Goal: Transaction & Acquisition: Purchase product/service

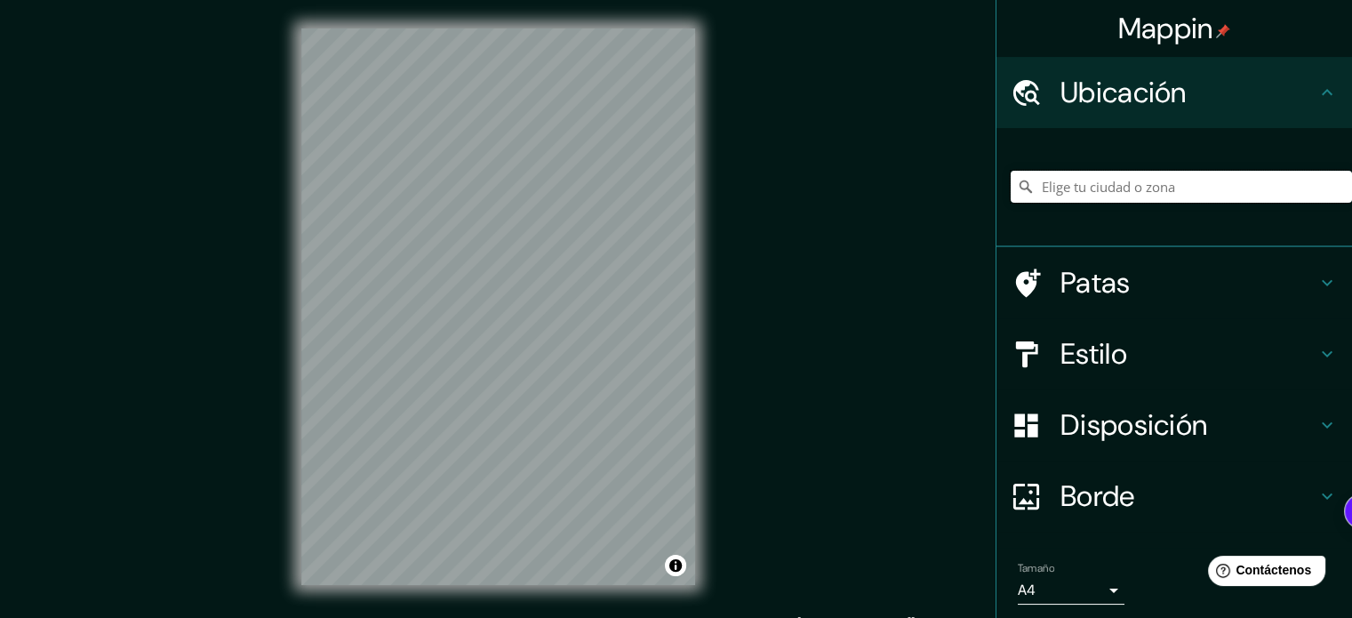
click at [1063, 201] on input "Elige tu ciudad o zona" at bounding box center [1181, 187] width 341 height 32
paste input "v"
click at [1103, 186] on input "Elige tu ciudad o zona" at bounding box center [1181, 187] width 341 height 32
type input "v"
drag, startPoint x: 1142, startPoint y: 165, endPoint x: 1151, endPoint y: 184, distance: 20.7
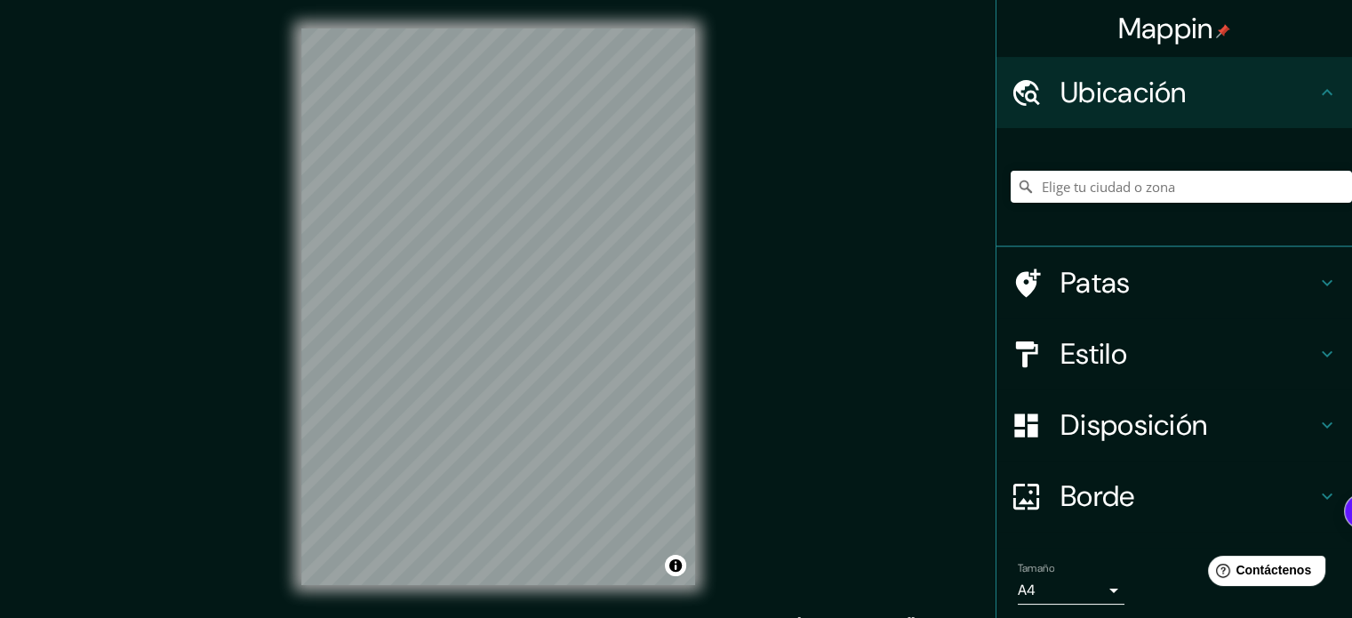
click at [1143, 166] on div at bounding box center [1181, 186] width 341 height 89
click at [1152, 182] on input "Elige tu ciudad o zona" at bounding box center [1181, 187] width 341 height 32
paste input "[PERSON_NAME][STREET_ADDRESS]"
type input "[PERSON_NAME][STREET_ADDRESS]"
click at [1094, 294] on font "Patas" at bounding box center [1096, 282] width 70 height 37
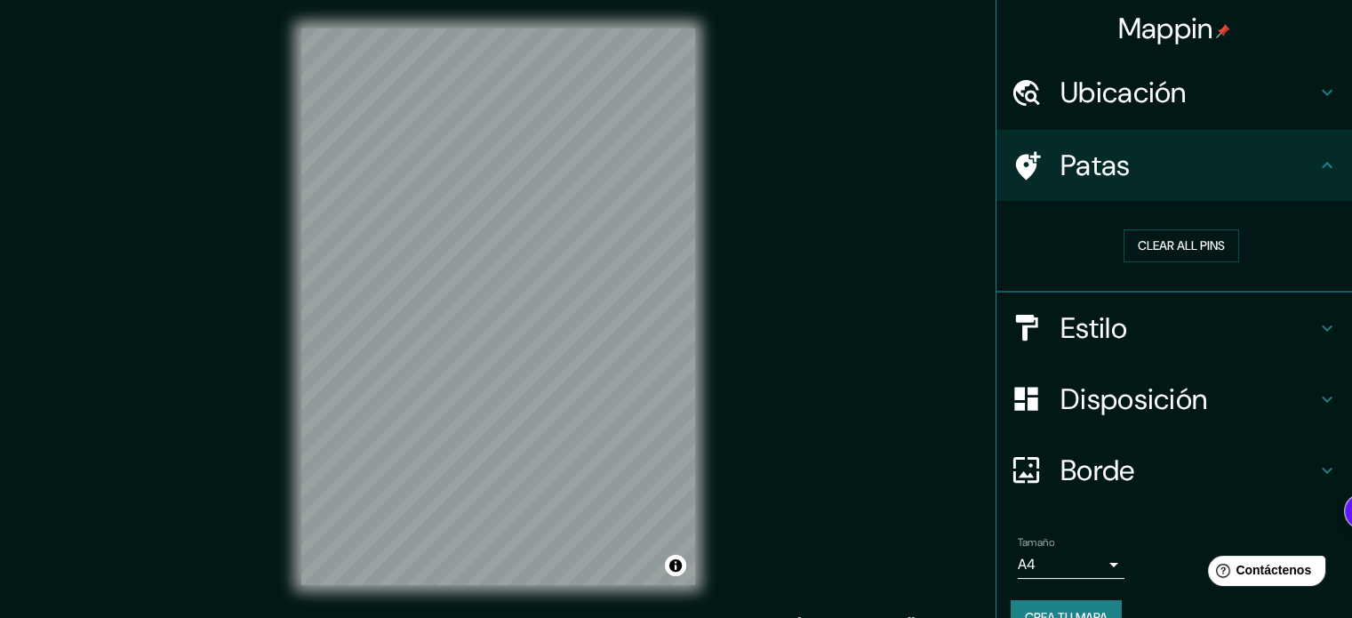
click at [1101, 309] on font "Estilo" at bounding box center [1094, 327] width 67 height 37
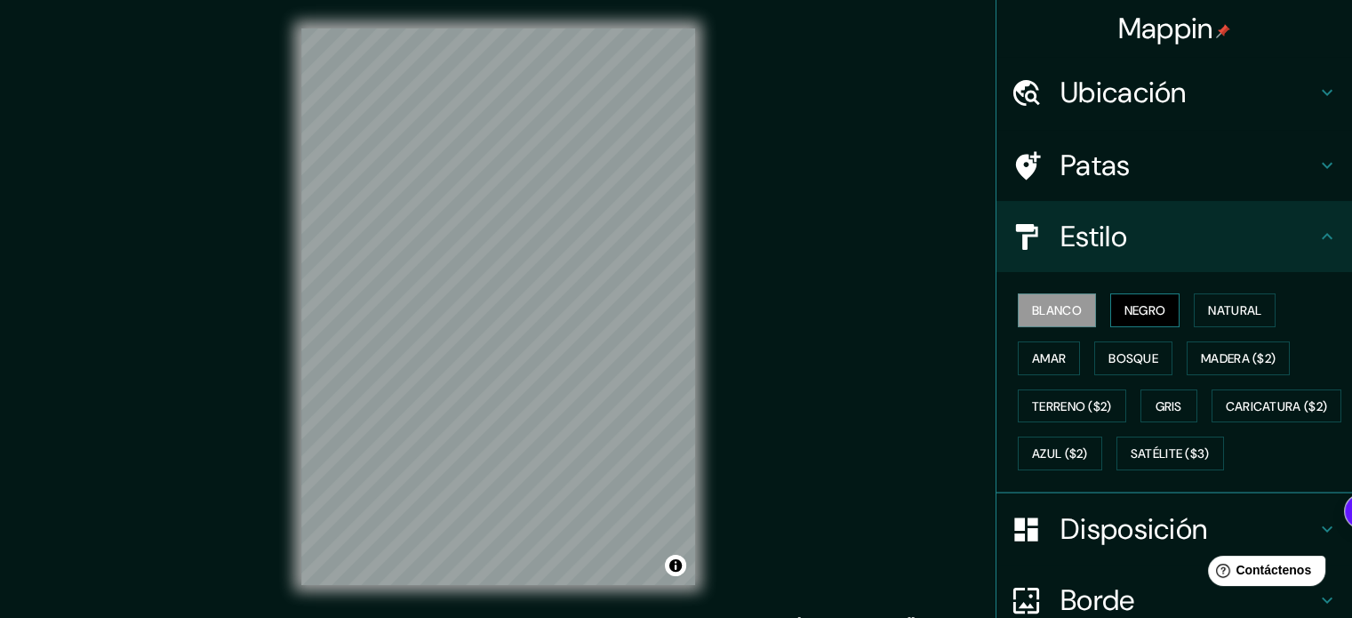
click at [1136, 320] on font "Negro" at bounding box center [1146, 310] width 42 height 23
click at [1208, 315] on font "Natural" at bounding box center [1234, 310] width 53 height 16
click at [1142, 315] on font "Negro" at bounding box center [1146, 310] width 42 height 16
click at [1124, 359] on font "Bosque" at bounding box center [1134, 358] width 50 height 16
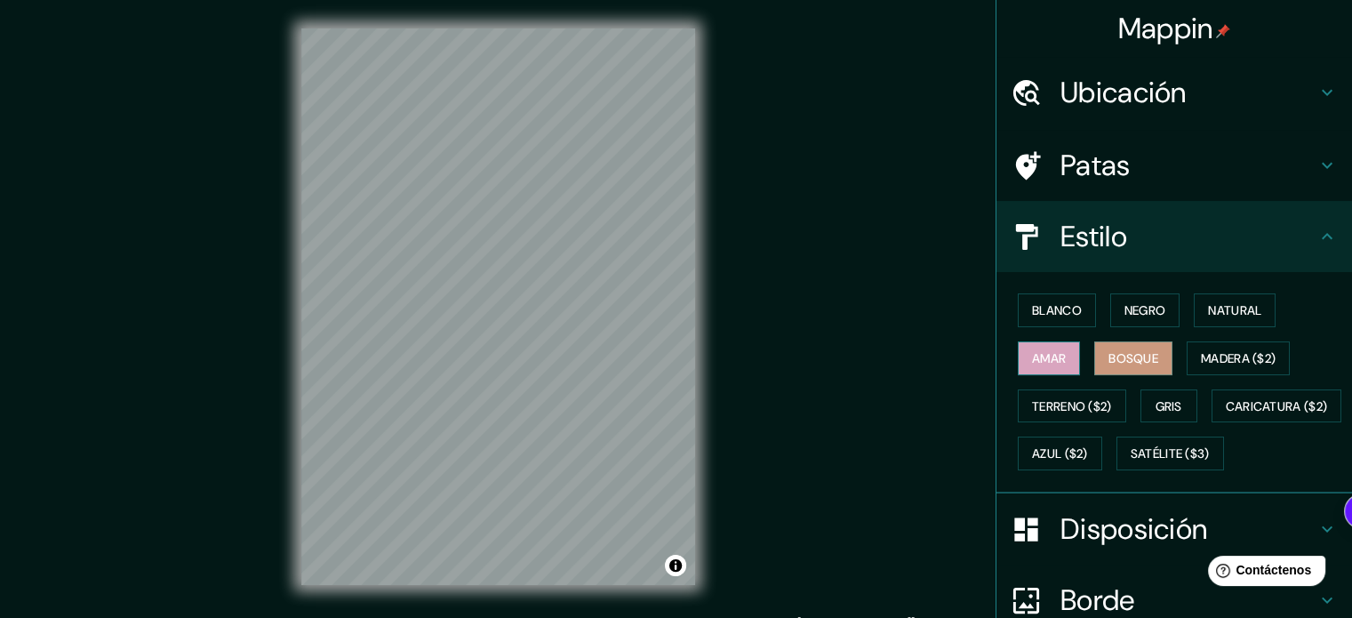
click at [1051, 365] on font "Amar" at bounding box center [1049, 358] width 34 height 23
click at [1159, 319] on button "Negro" at bounding box center [1146, 310] width 70 height 34
click at [751, 373] on div "Mappin Ubicación [PERSON_NAME][STREET_ADDRESS] [PERSON_NAME][STREET_ADDRESS], ​…" at bounding box center [676, 321] width 1352 height 642
click at [606, 323] on div at bounding box center [605, 319] width 14 height 14
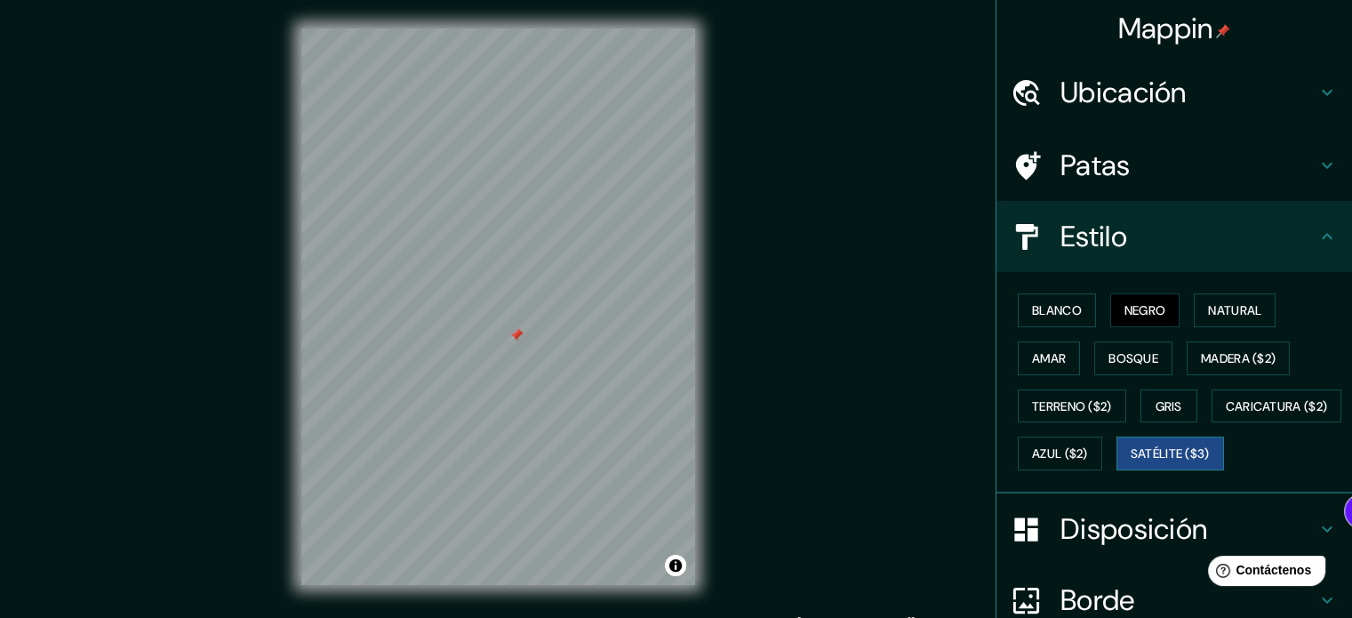
click at [1131, 465] on font "Satélite ($3)" at bounding box center [1170, 453] width 79 height 23
click at [1148, 350] on font "Bosque" at bounding box center [1134, 358] width 50 height 16
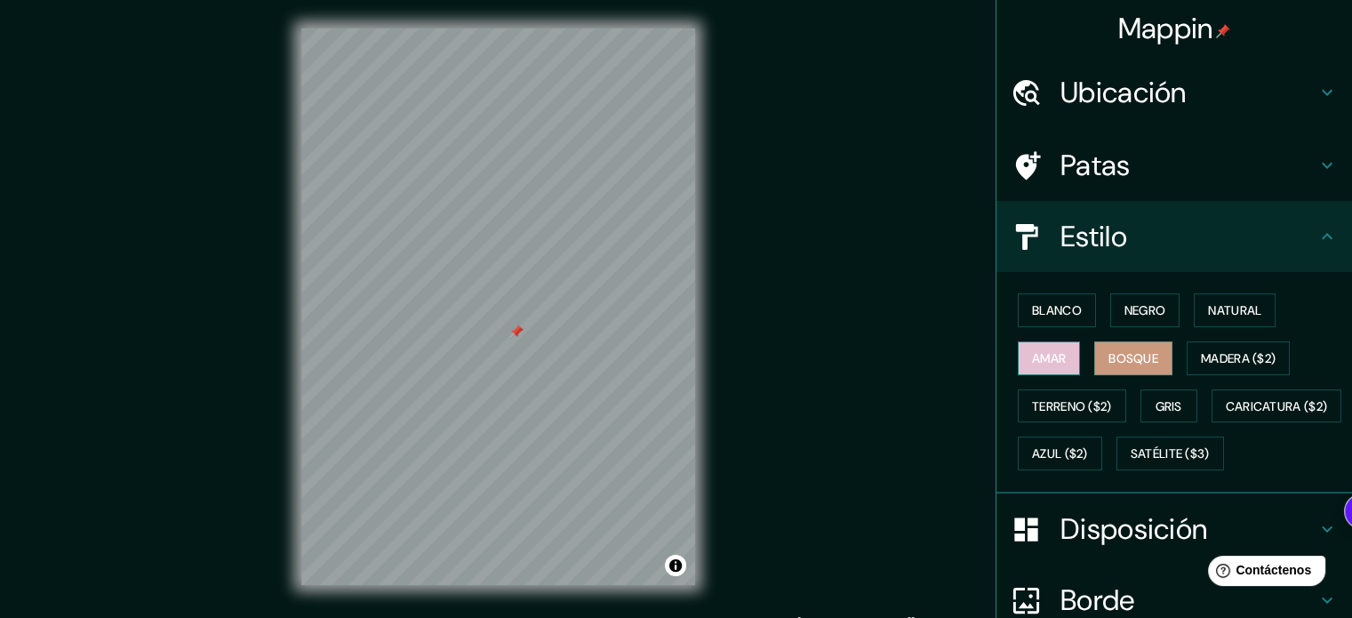
click at [1046, 343] on button "Amar" at bounding box center [1049, 358] width 62 height 34
click at [1128, 311] on font "Negro" at bounding box center [1146, 310] width 42 height 16
click at [825, 357] on div "Mappin Ubicación [PERSON_NAME][STREET_ADDRESS] [PERSON_NAME][STREET_ADDRESS], ​…" at bounding box center [676, 321] width 1352 height 642
drag, startPoint x: 715, startPoint y: 61, endPoint x: 843, endPoint y: 64, distance: 128.1
click at [843, 64] on div "Mappin Ubicación [PERSON_NAME][STREET_ADDRESS] [PERSON_NAME][STREET_ADDRESS], ​…" at bounding box center [676, 321] width 1352 height 642
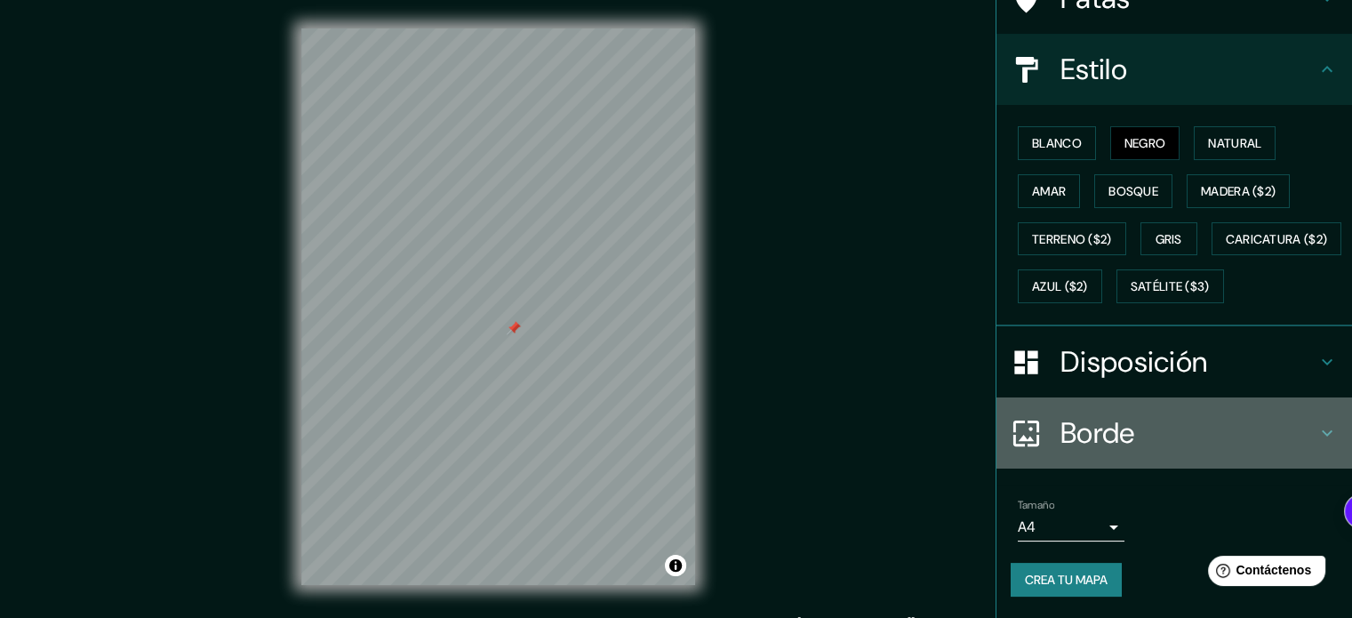
click at [1081, 407] on div "Borde" at bounding box center [1175, 432] width 356 height 71
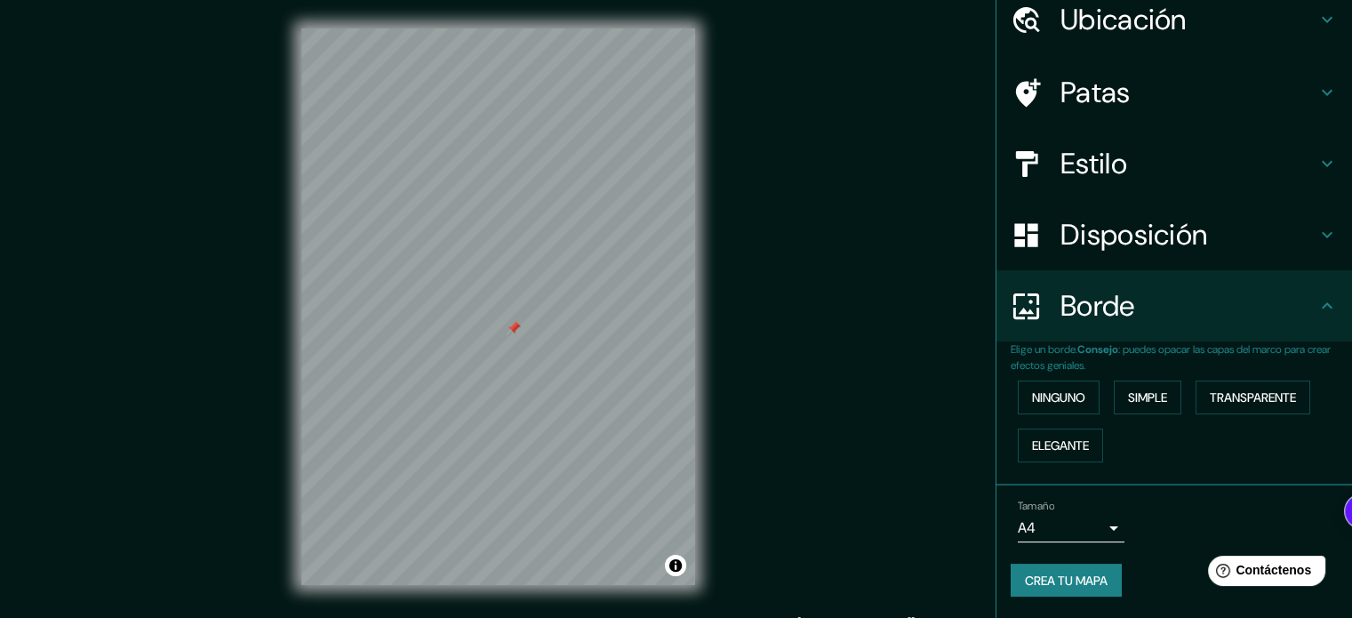
scroll to position [71, 0]
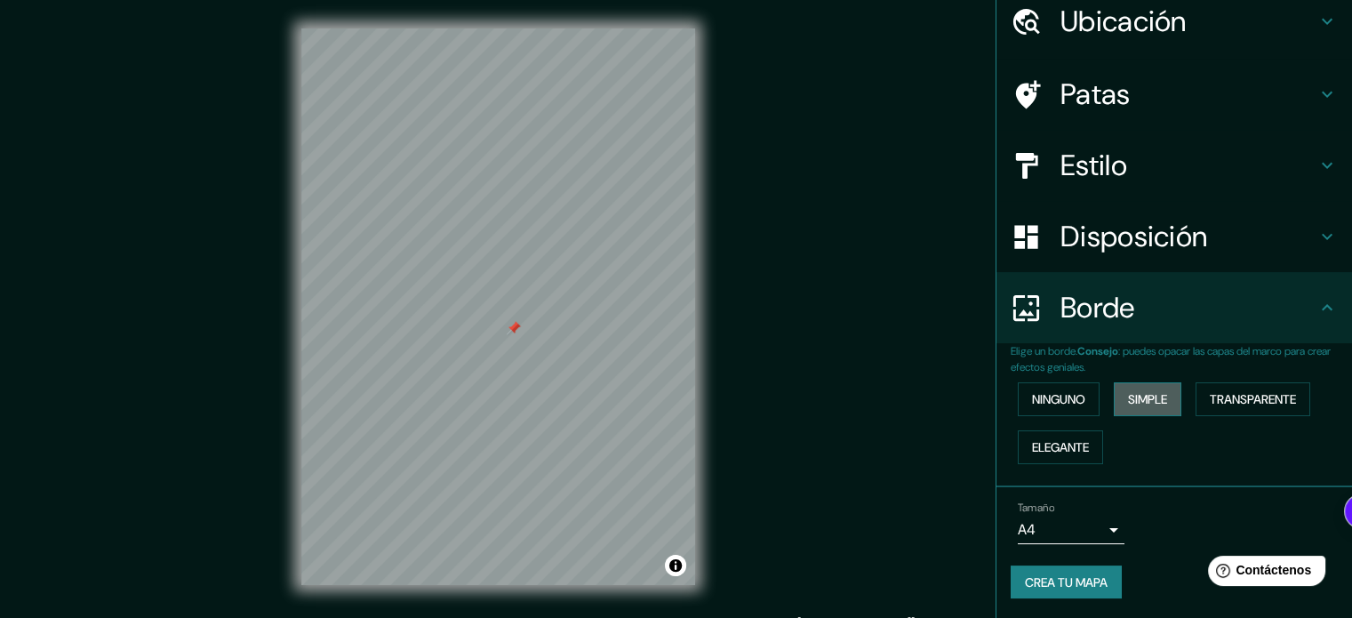
click at [1137, 403] on font "Simple" at bounding box center [1147, 399] width 39 height 16
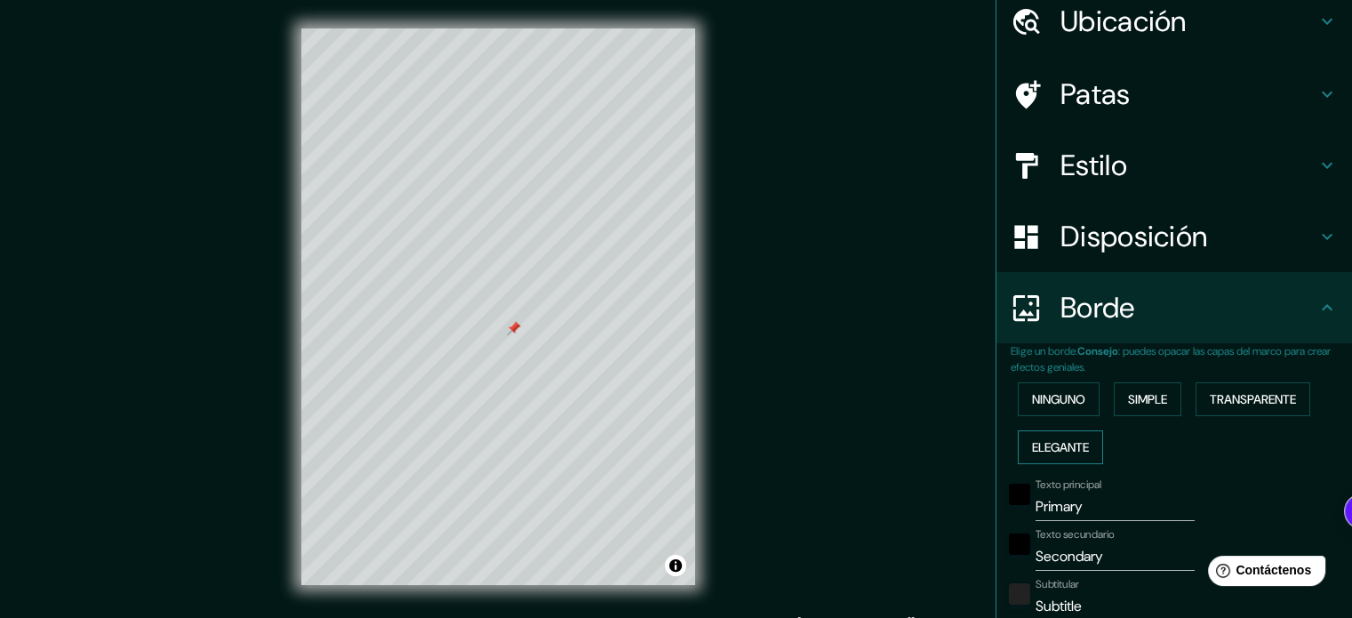
click at [1055, 430] on button "Elegante" at bounding box center [1060, 447] width 85 height 34
click at [1060, 400] on font "Ninguno" at bounding box center [1058, 399] width 53 height 16
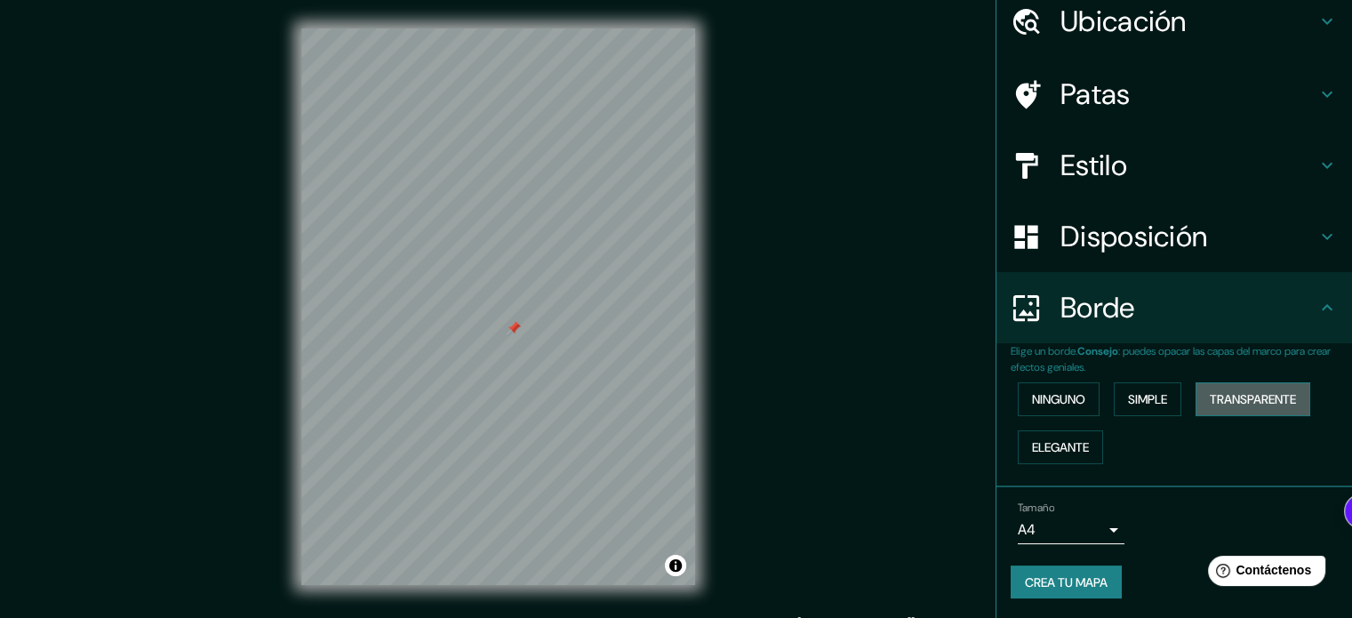
click at [1230, 394] on font "Transparente" at bounding box center [1253, 399] width 86 height 16
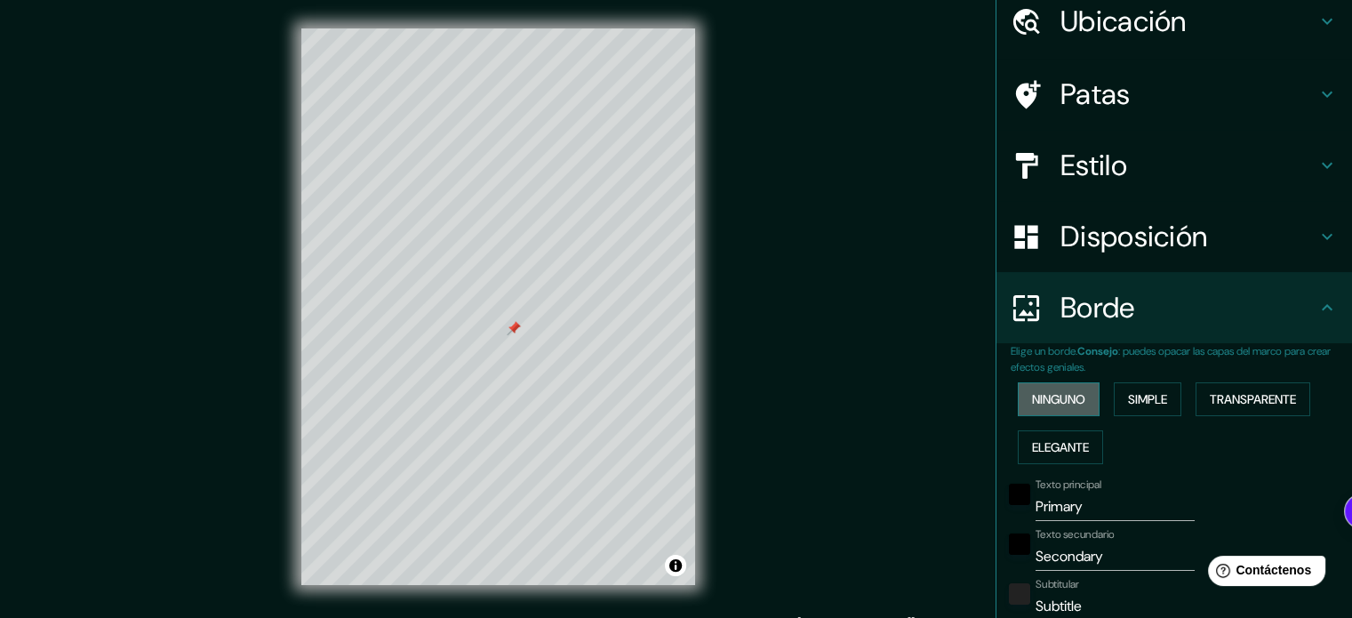
click at [1060, 404] on font "Ninguno" at bounding box center [1058, 399] width 53 height 16
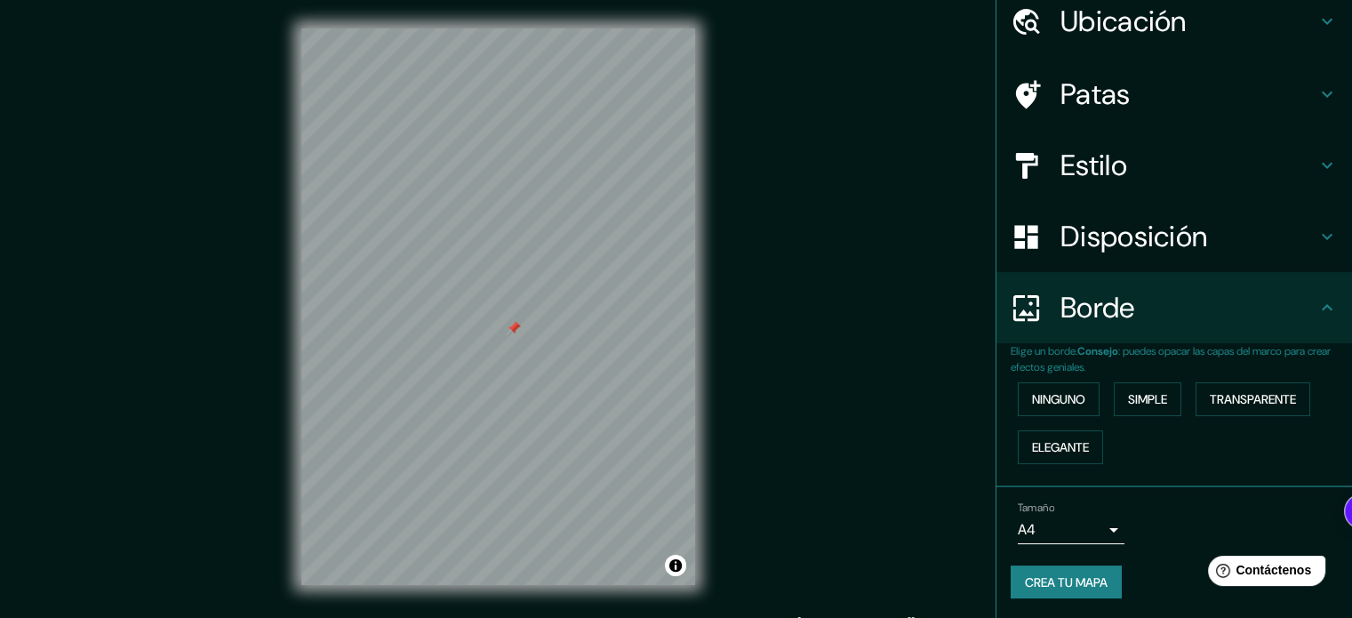
click at [1079, 240] on font "Disposición" at bounding box center [1134, 236] width 147 height 37
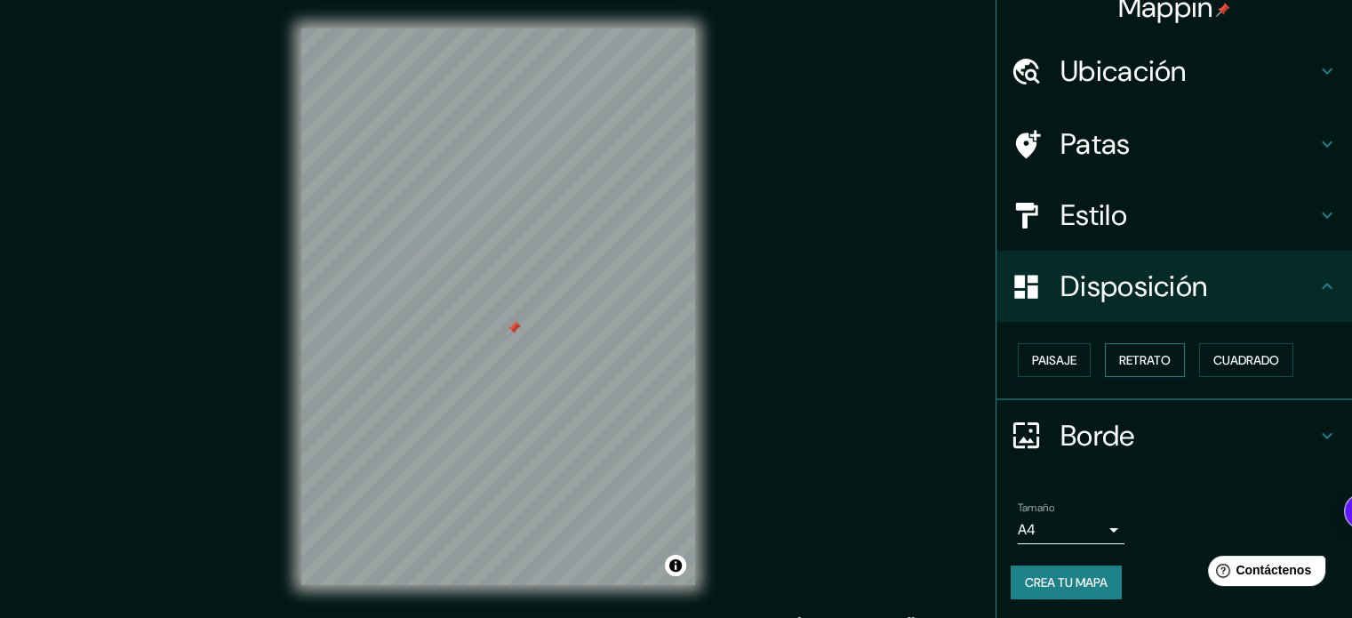
scroll to position [21, 0]
click at [1128, 359] on font "Retrato" at bounding box center [1146, 360] width 52 height 16
click at [1055, 361] on font "Paisaje" at bounding box center [1054, 360] width 44 height 16
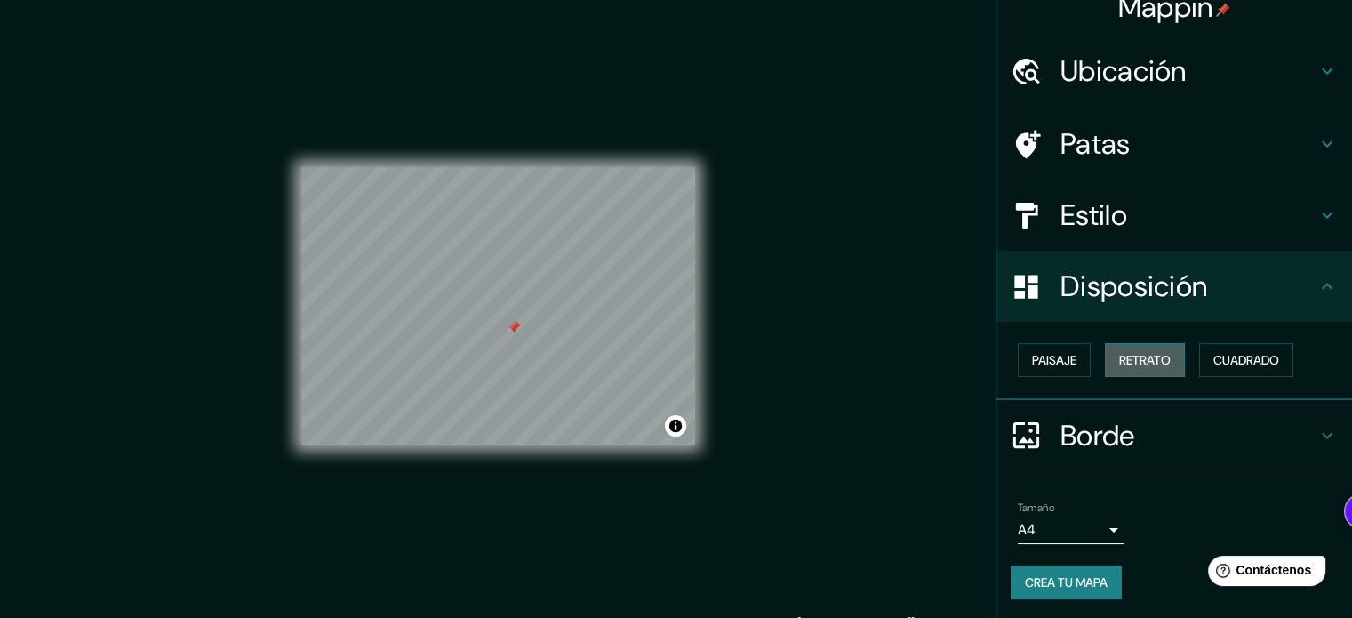
click at [1152, 361] on font "Retrato" at bounding box center [1146, 360] width 52 height 16
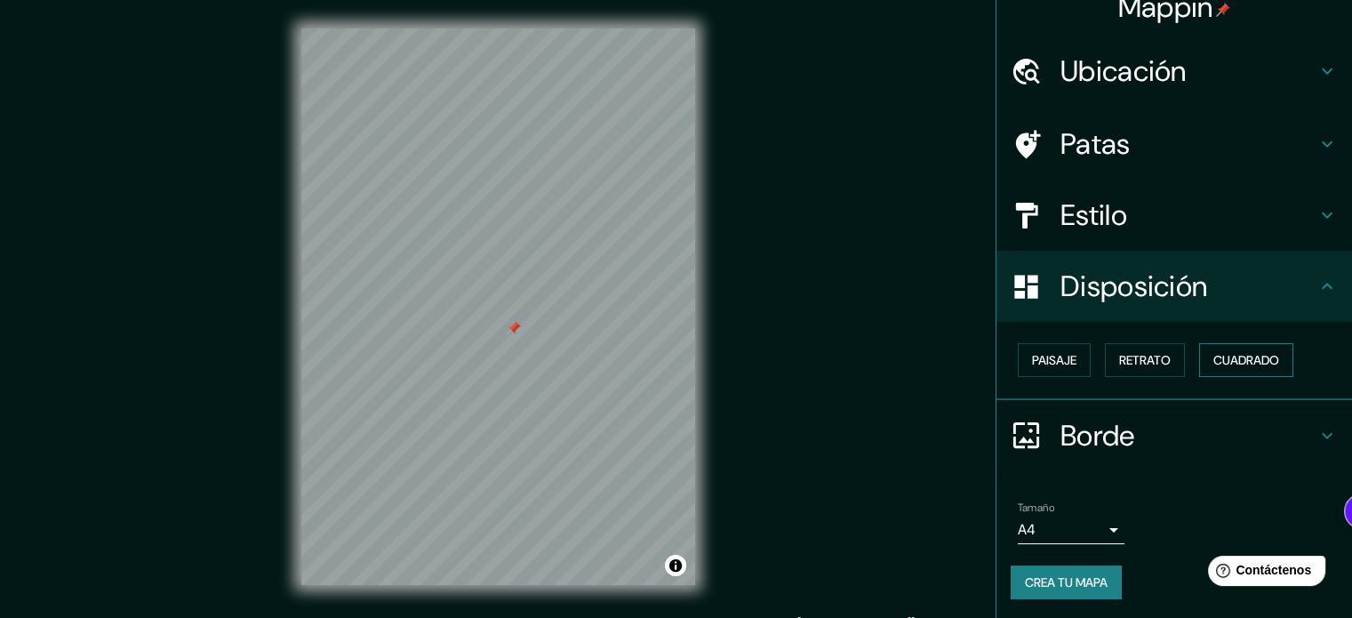
click at [1252, 365] on font "Cuadrado" at bounding box center [1247, 360] width 66 height 16
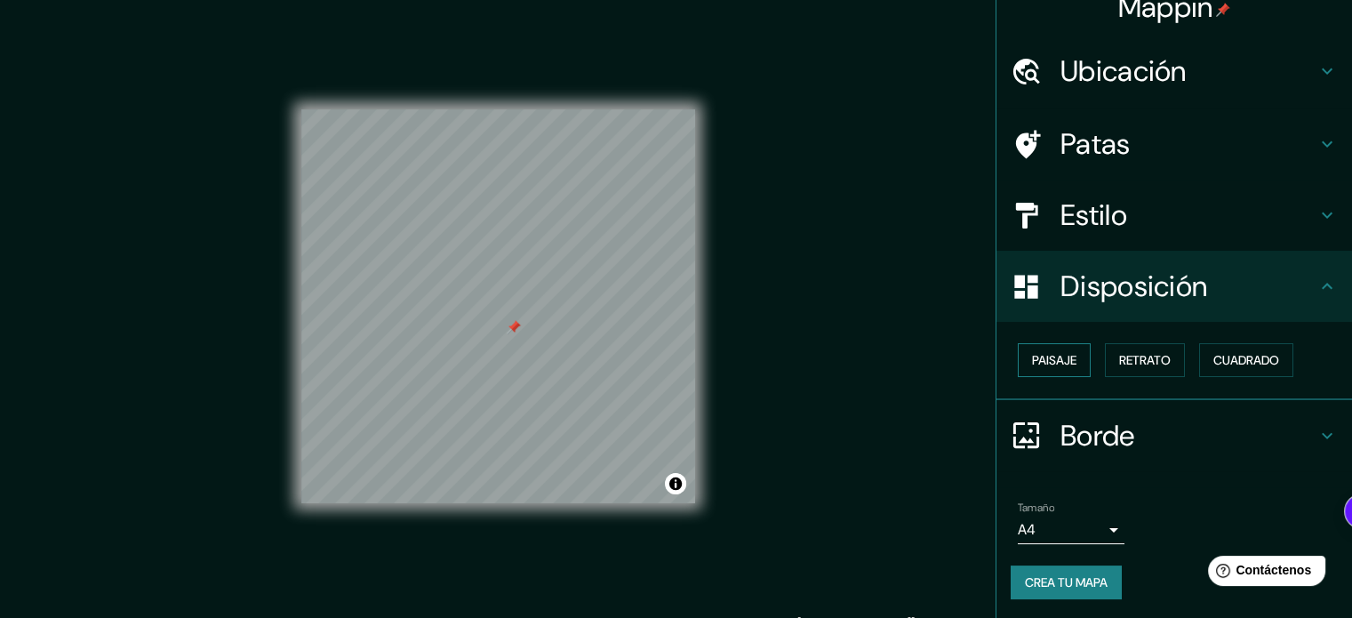
click at [1047, 373] on button "Paisaje" at bounding box center [1054, 360] width 73 height 34
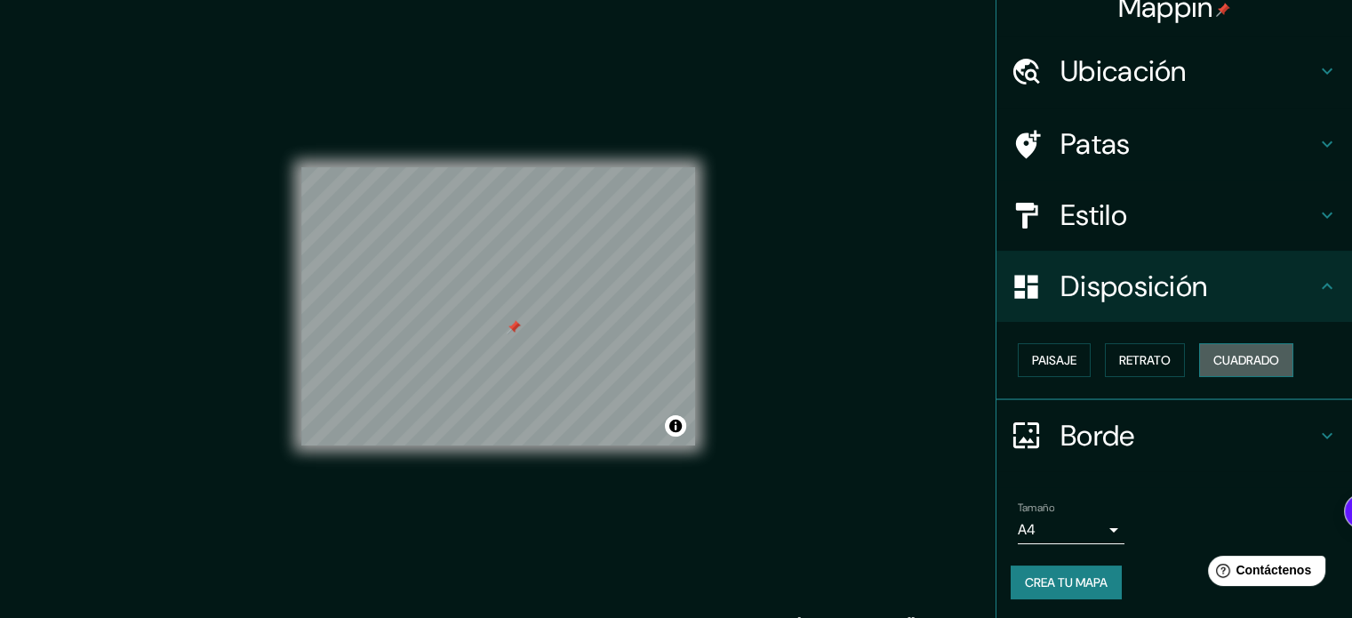
click at [1238, 361] on font "Cuadrado" at bounding box center [1247, 360] width 66 height 16
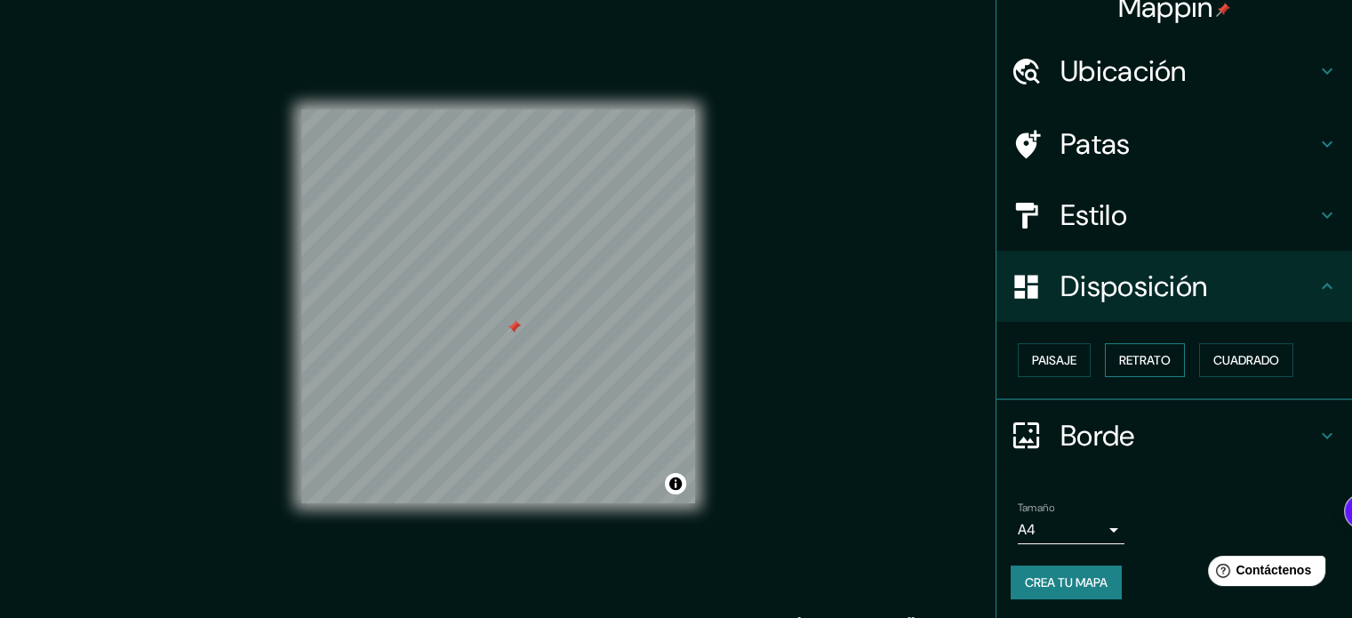
click at [1160, 357] on font "Retrato" at bounding box center [1146, 360] width 52 height 16
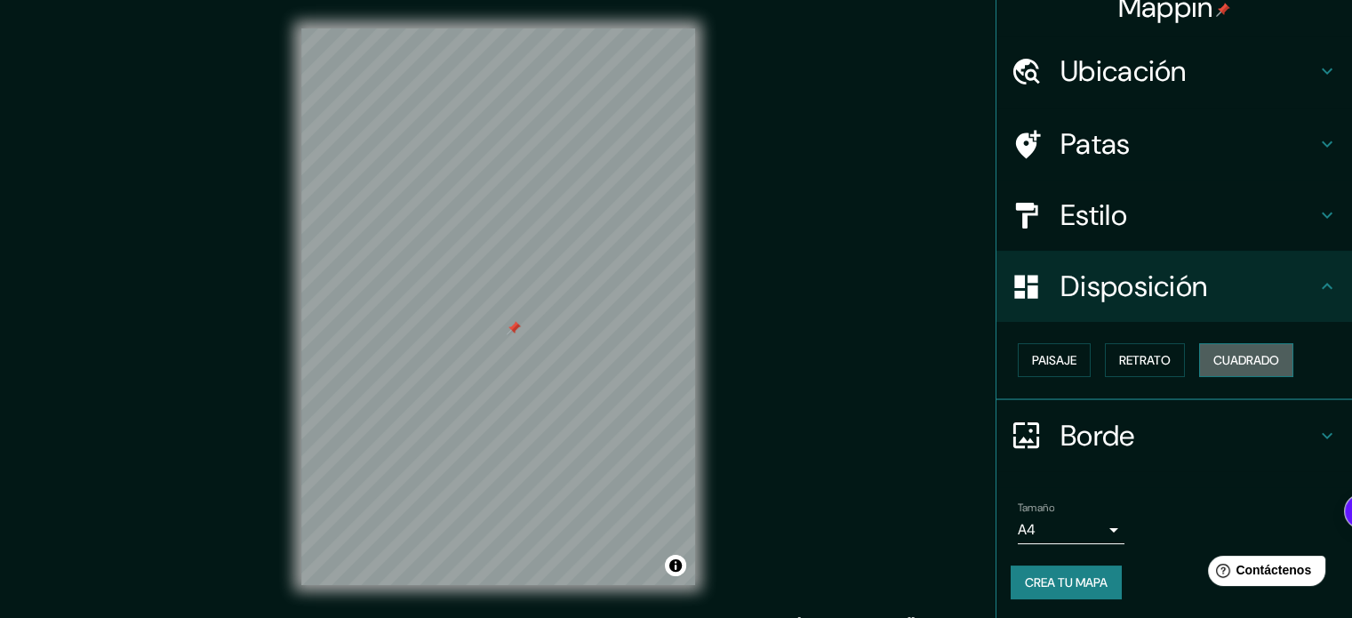
click at [1223, 357] on font "Cuadrado" at bounding box center [1247, 360] width 66 height 16
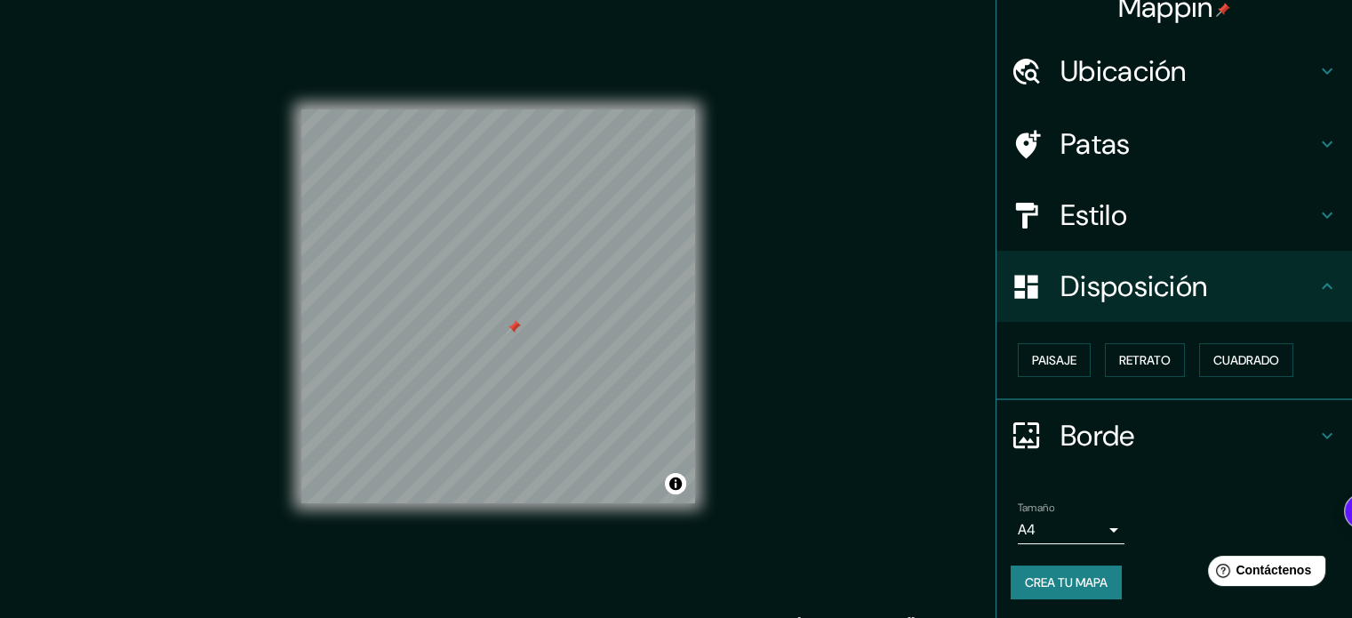
click at [1090, 526] on body "Mappin Ubicación [PERSON_NAME][STREET_ADDRESS] [PERSON_NAME][STREET_ADDRESS], ​…" at bounding box center [676, 309] width 1352 height 618
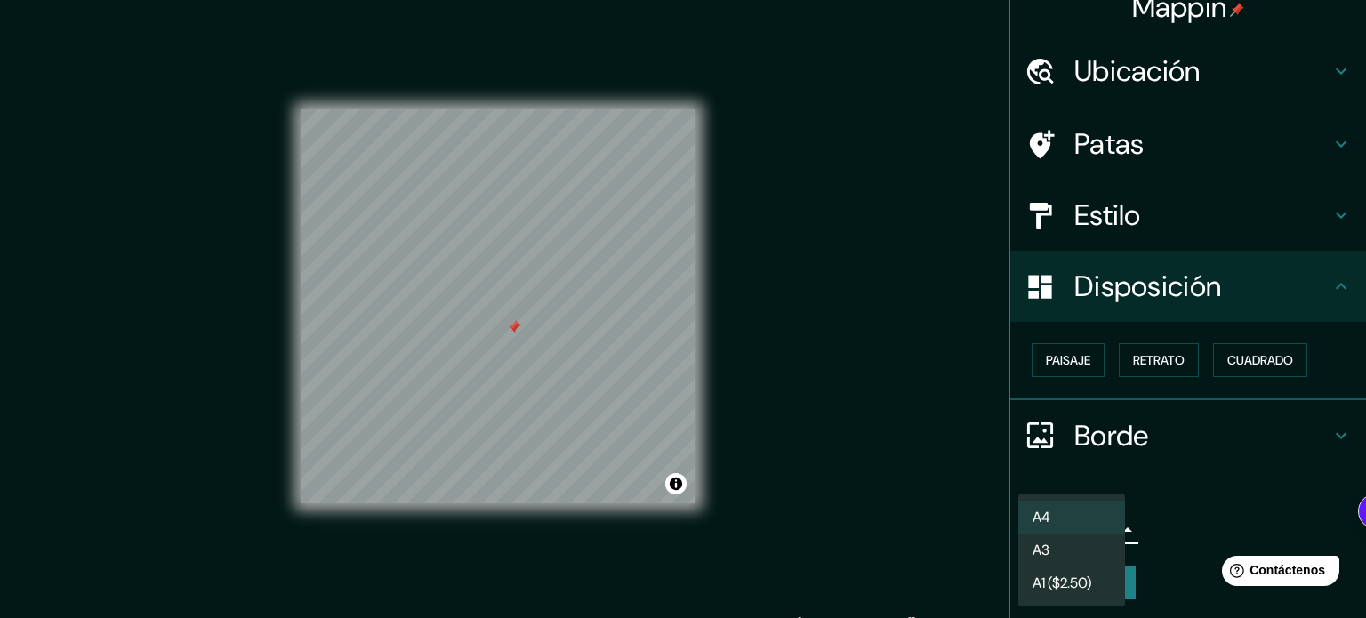
click at [1165, 515] on div at bounding box center [683, 309] width 1366 height 618
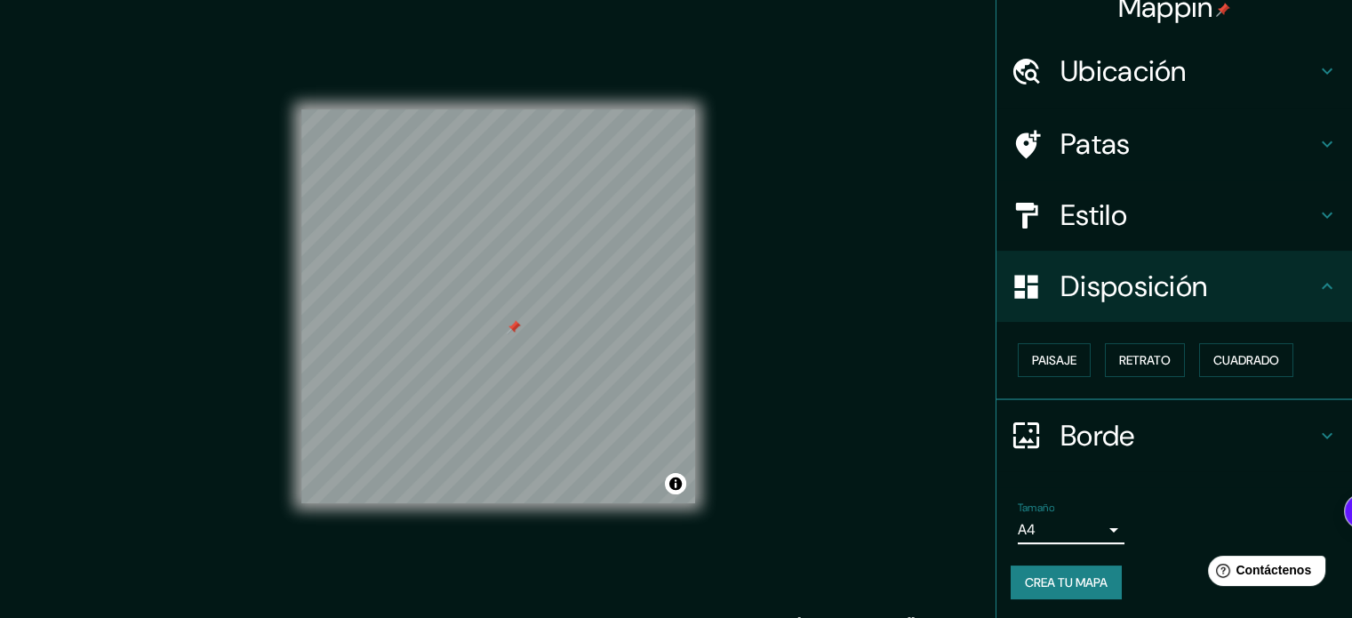
click at [1081, 582] on font "Crea tu mapa" at bounding box center [1066, 582] width 83 height 16
click at [519, 312] on div at bounding box center [520, 309] width 14 height 14
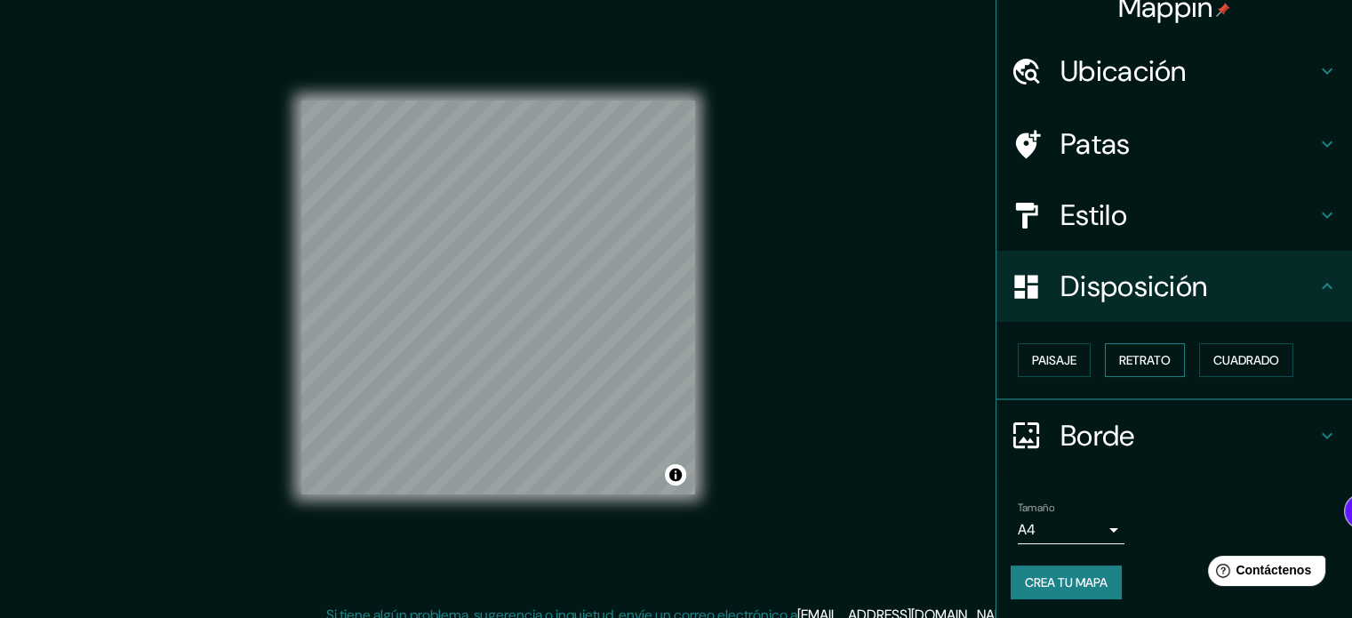
scroll to position [23, 0]
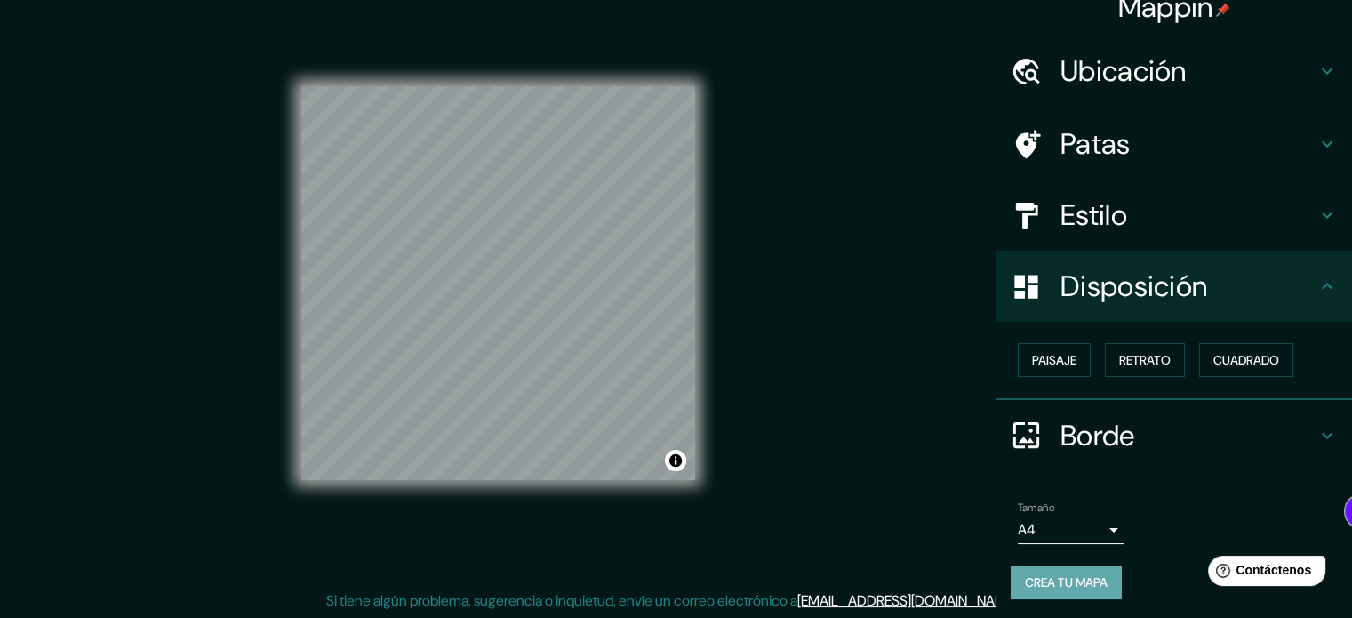
click at [1102, 582] on button "Crea tu mapa" at bounding box center [1066, 583] width 111 height 34
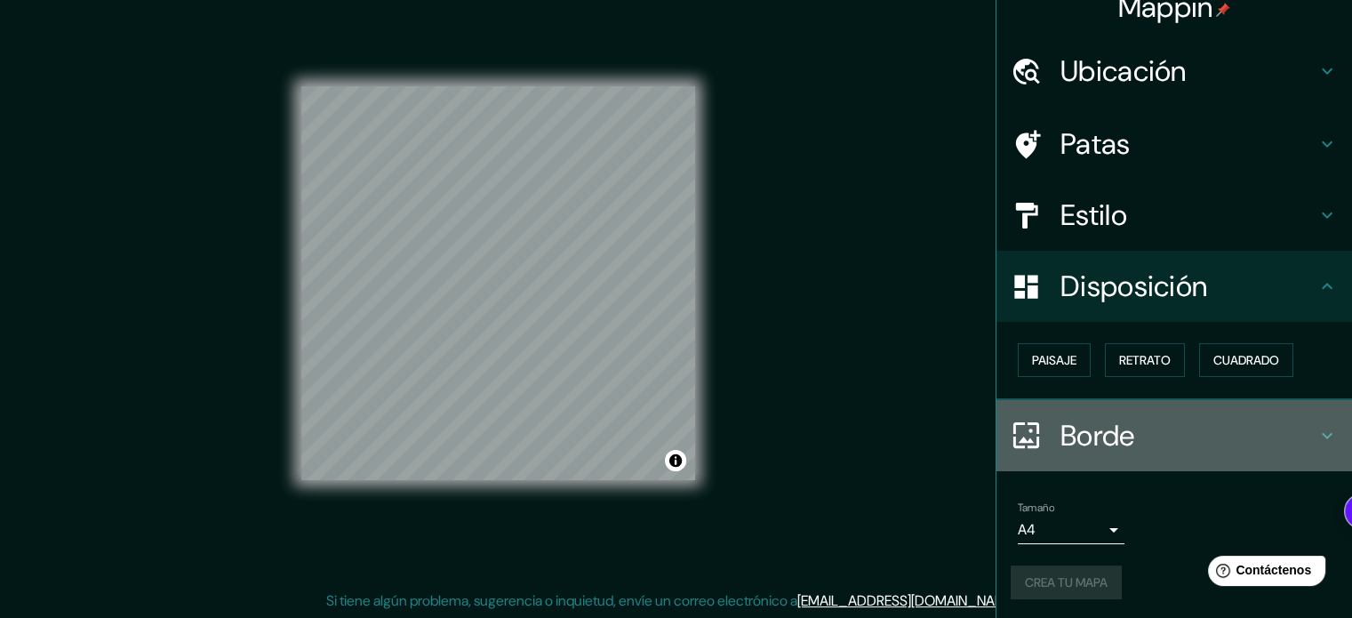
click at [1281, 440] on h4 "Borde" at bounding box center [1189, 436] width 256 height 36
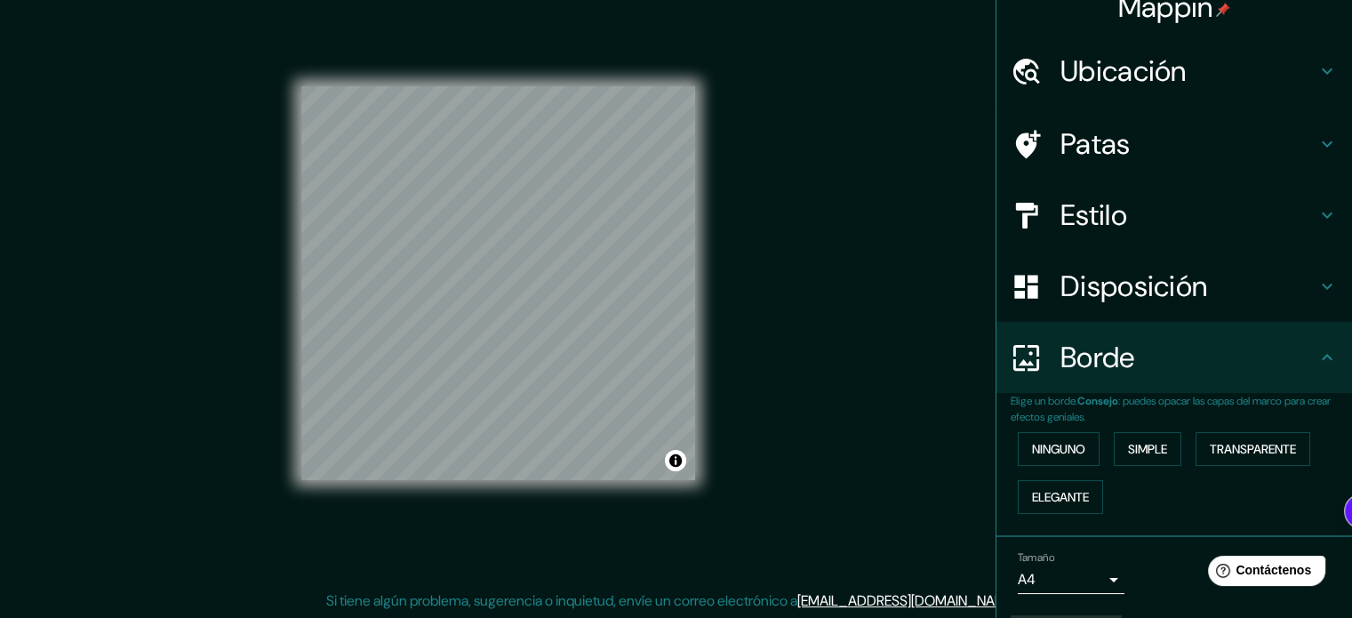
click at [1304, 380] on div "Borde" at bounding box center [1175, 357] width 356 height 71
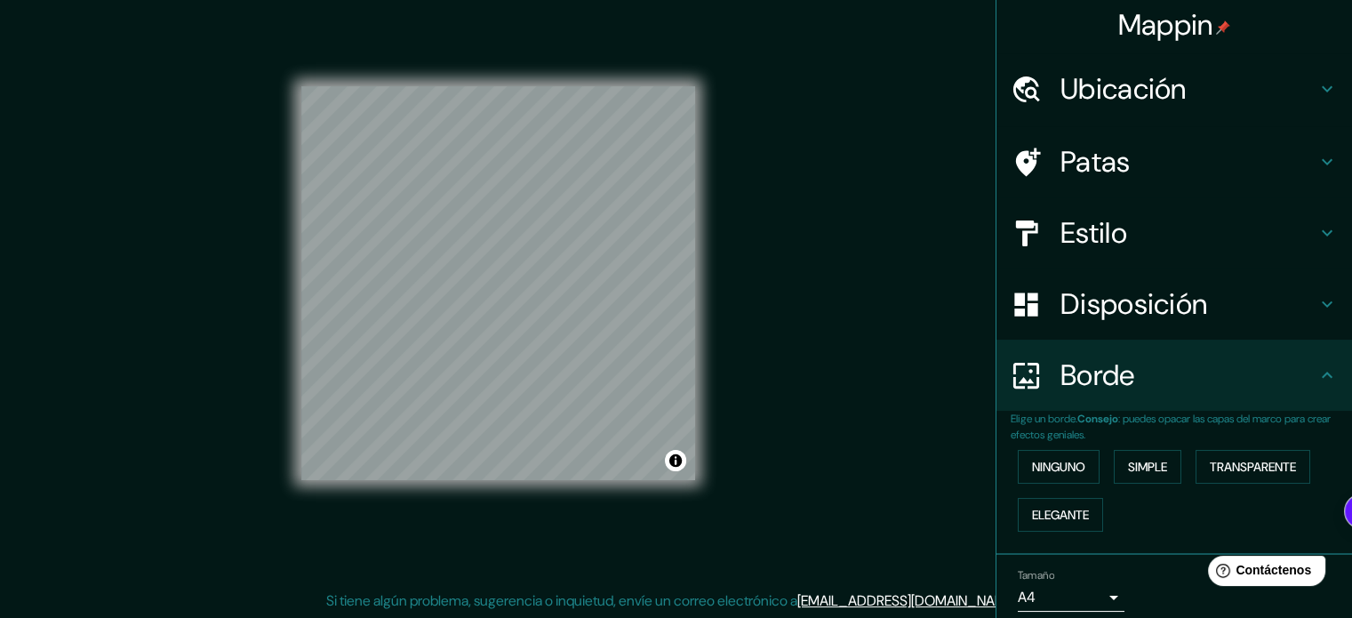
scroll to position [0, 0]
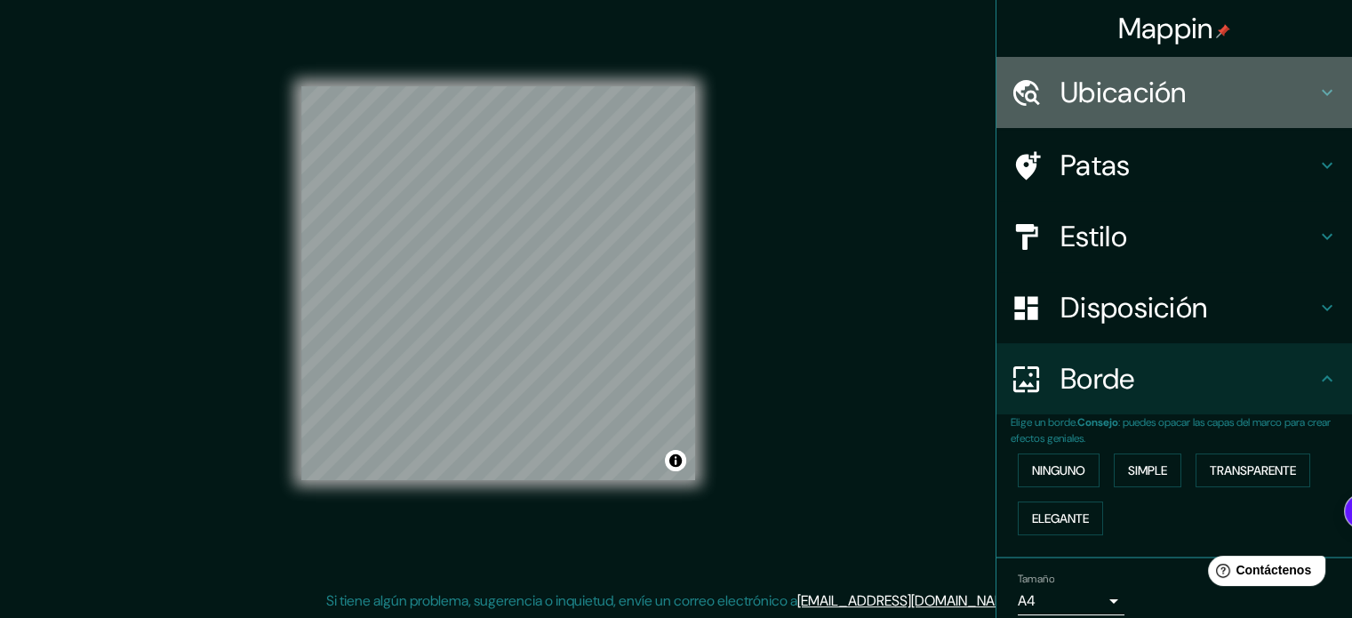
click at [1177, 89] on h4 "Ubicación" at bounding box center [1189, 93] width 256 height 36
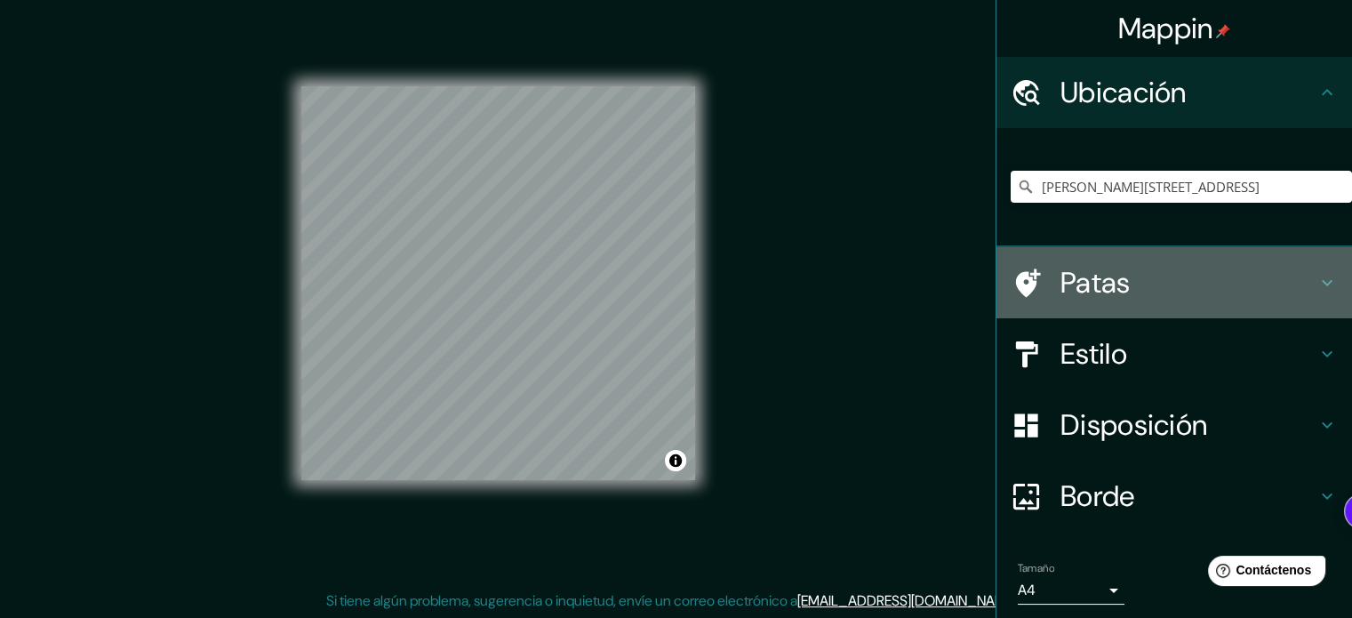
click at [1204, 314] on div "Patas" at bounding box center [1175, 282] width 356 height 71
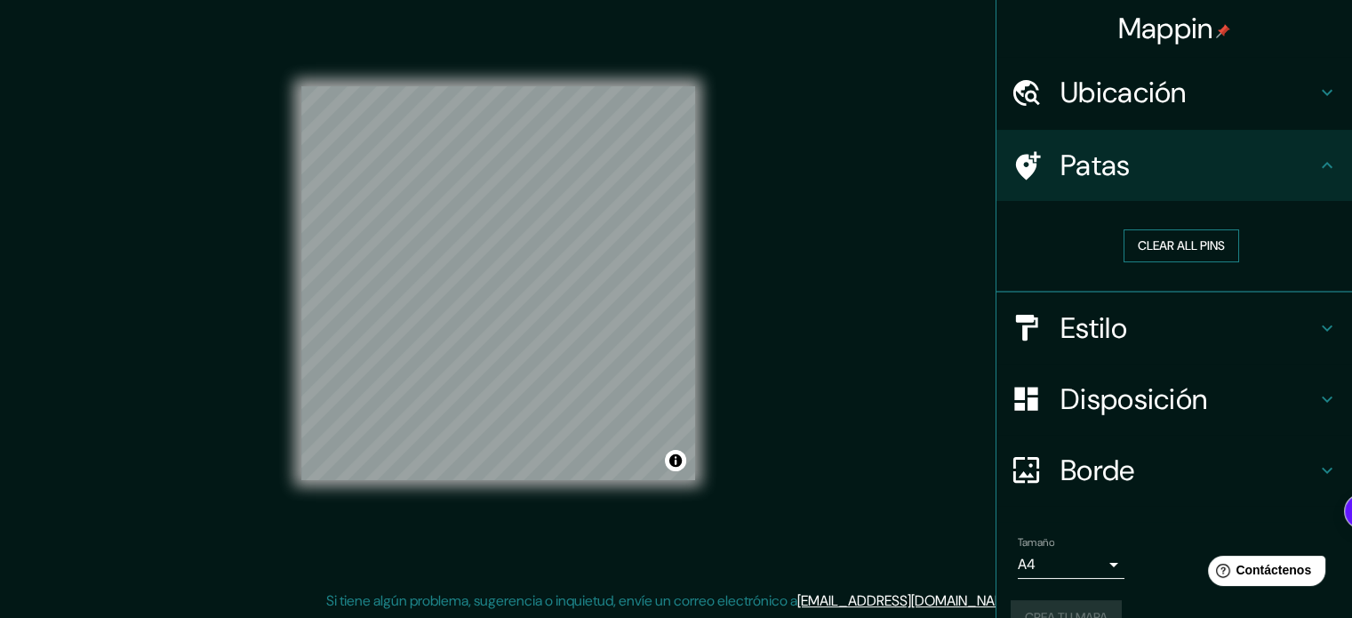
click at [1202, 245] on button "Clear all pins" at bounding box center [1182, 245] width 116 height 33
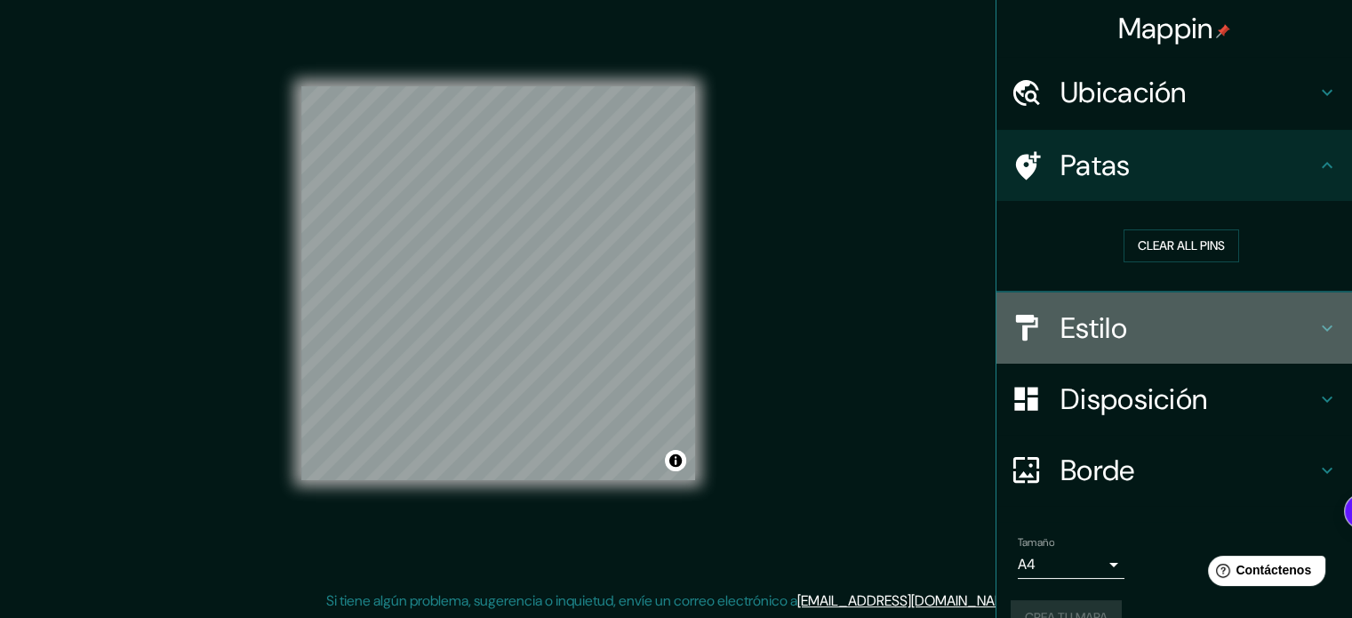
click at [1078, 312] on font "Estilo" at bounding box center [1094, 327] width 67 height 37
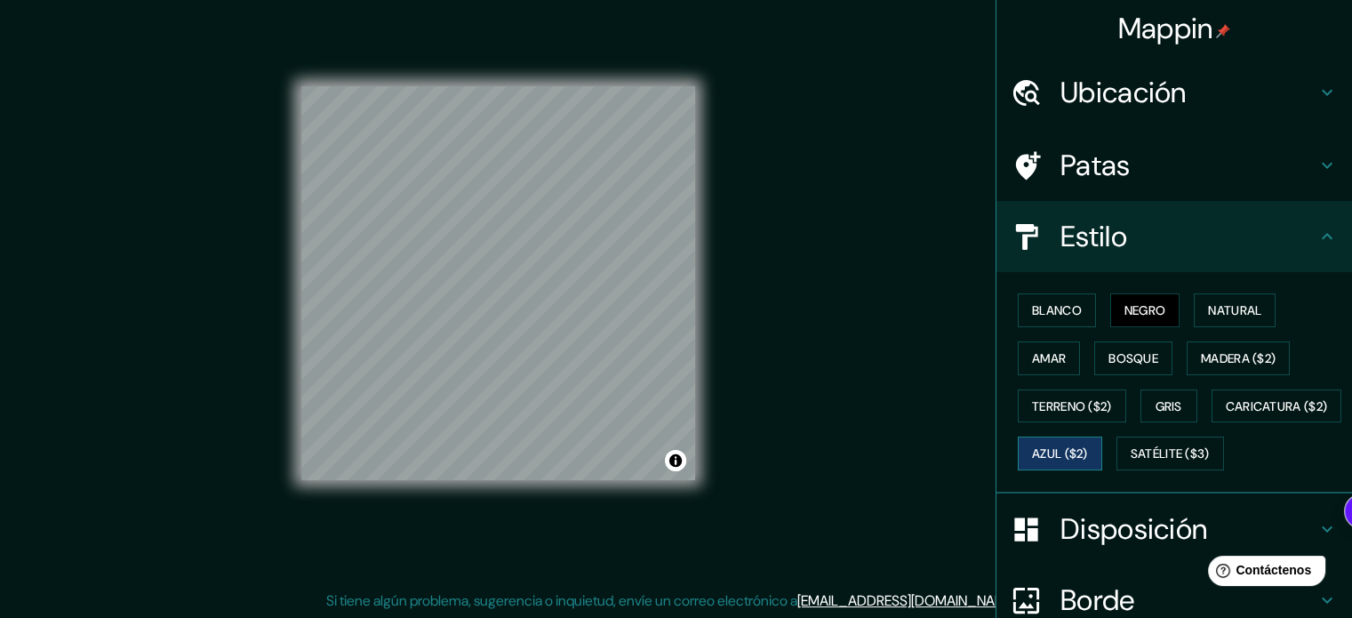
scroll to position [178, 0]
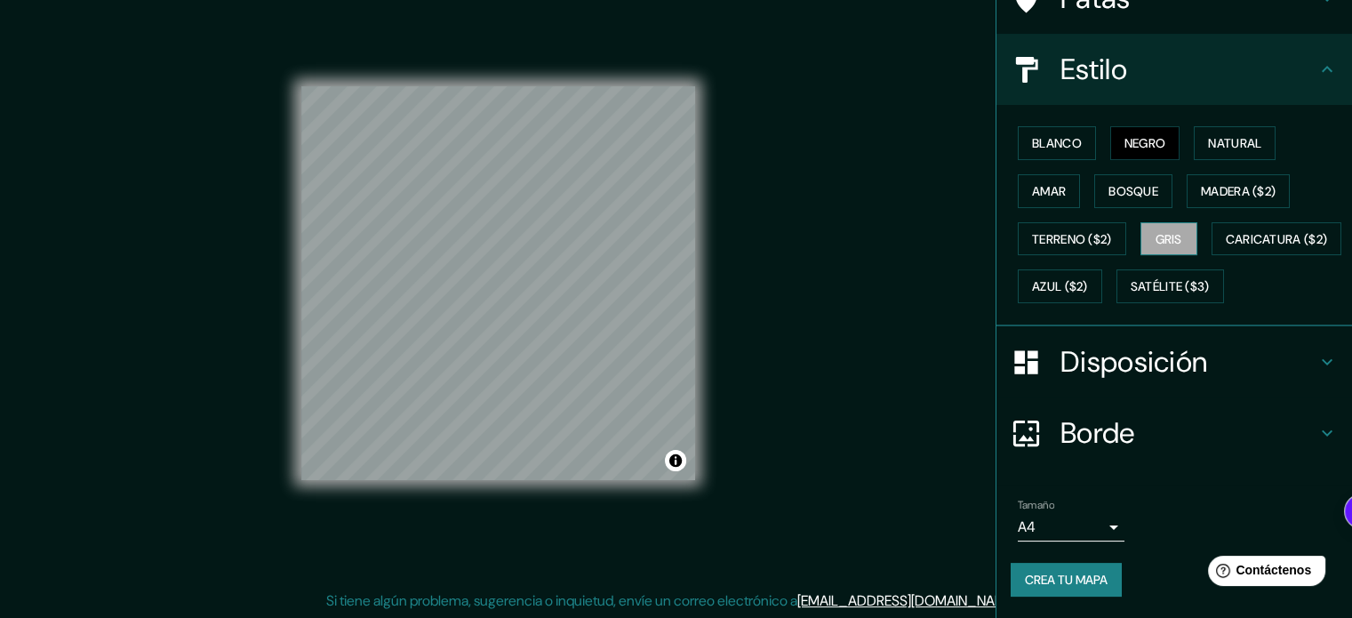
click at [1160, 231] on font "Gris" at bounding box center [1169, 239] width 27 height 16
click at [1120, 153] on div "Blanco Negro Natural Amar Bosque Madera ($2) Terreno ($2) Gris Caricatura ($2) …" at bounding box center [1181, 214] width 341 height 191
click at [1132, 141] on font "Negro" at bounding box center [1146, 143] width 42 height 23
click at [1060, 135] on font "Blanco" at bounding box center [1057, 143] width 50 height 16
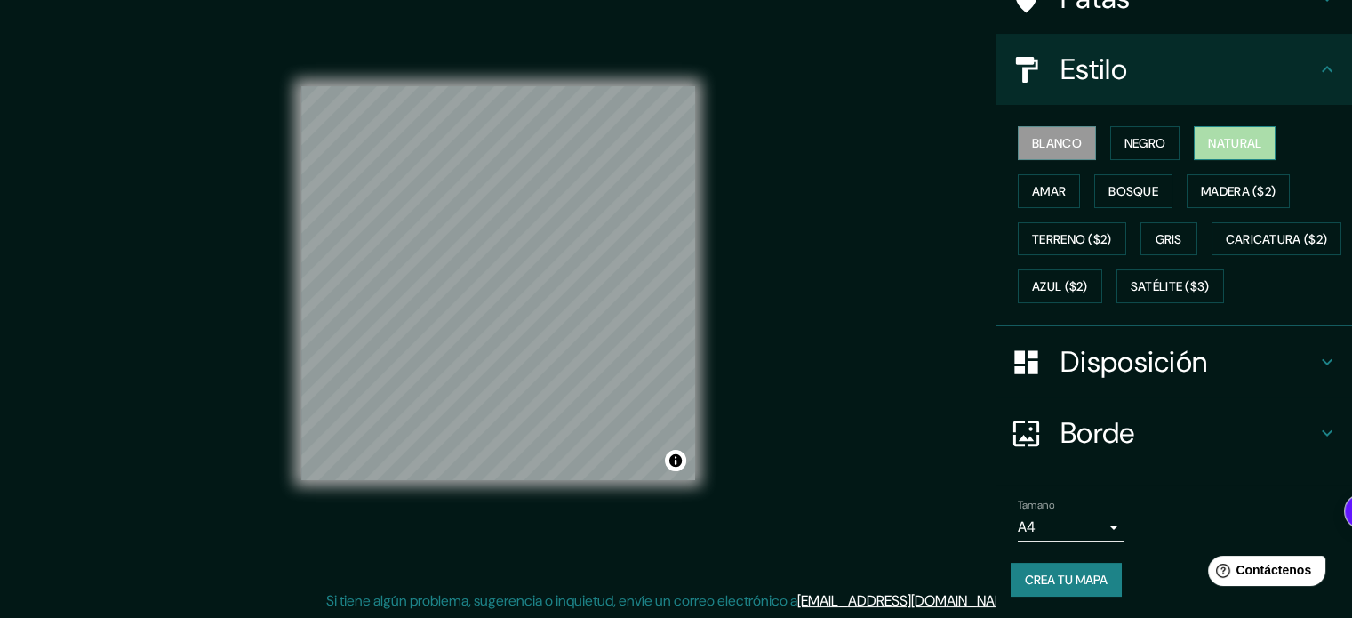
click at [1220, 141] on font "Natural" at bounding box center [1234, 143] width 53 height 23
click at [1160, 128] on button "Negro" at bounding box center [1146, 143] width 70 height 34
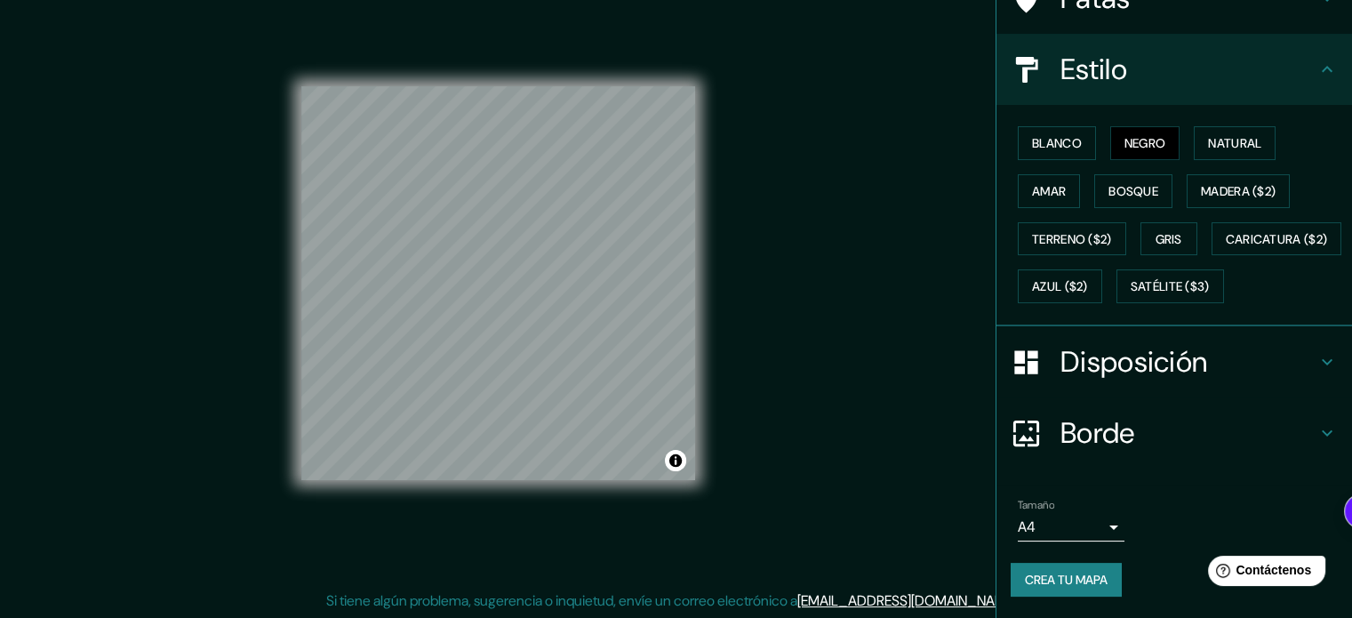
scroll to position [210, 0]
click at [1085, 593] on button "Crea tu mapa" at bounding box center [1066, 580] width 111 height 34
click at [925, 68] on div "Mappin Ubicación [PERSON_NAME][STREET_ADDRESS] [PERSON_NAME][STREET_ADDRESS], ​…" at bounding box center [676, 298] width 1352 height 642
